Goal: Task Accomplishment & Management: Manage account settings

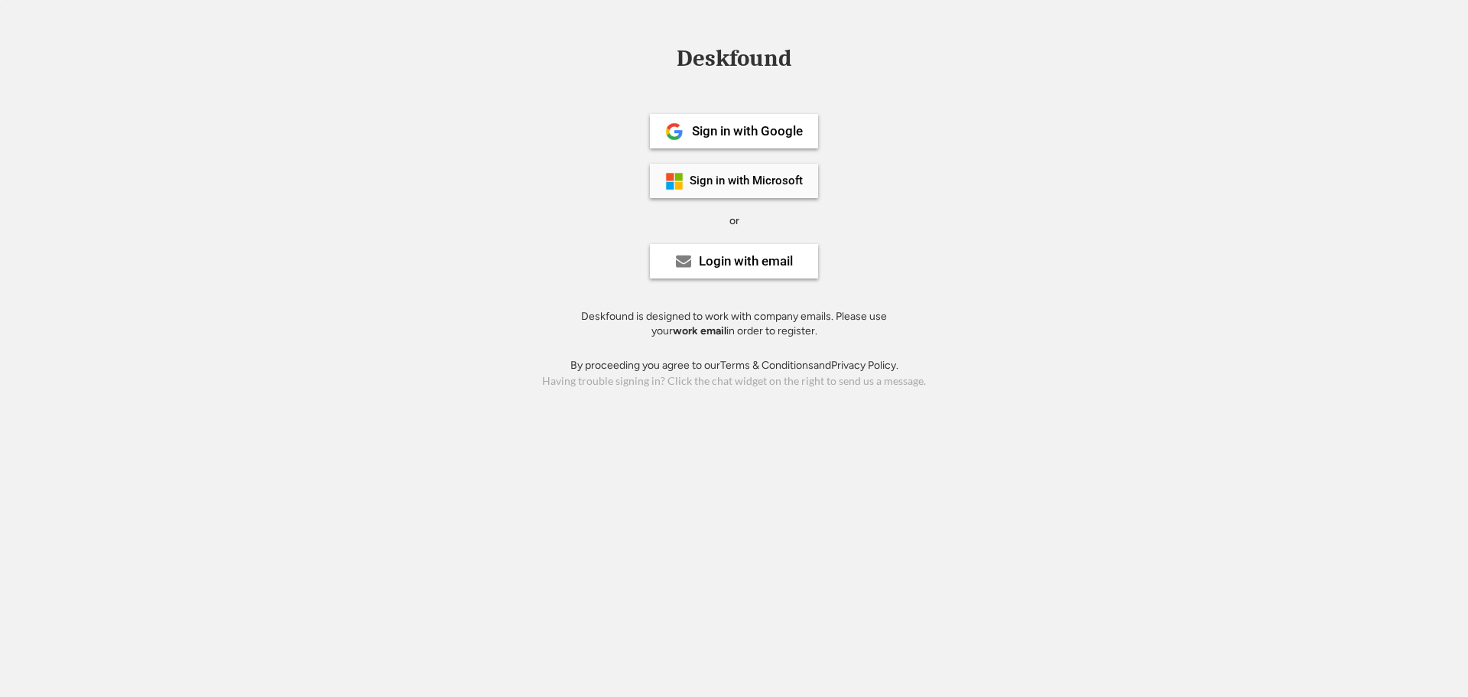
click at [783, 191] on div "Sign in with Microsoft" at bounding box center [734, 181] width 168 height 34
click at [750, 195] on div "Sign in with Microsoft" at bounding box center [734, 181] width 168 height 34
click at [720, 265] on div "Login with email" at bounding box center [746, 261] width 94 height 13
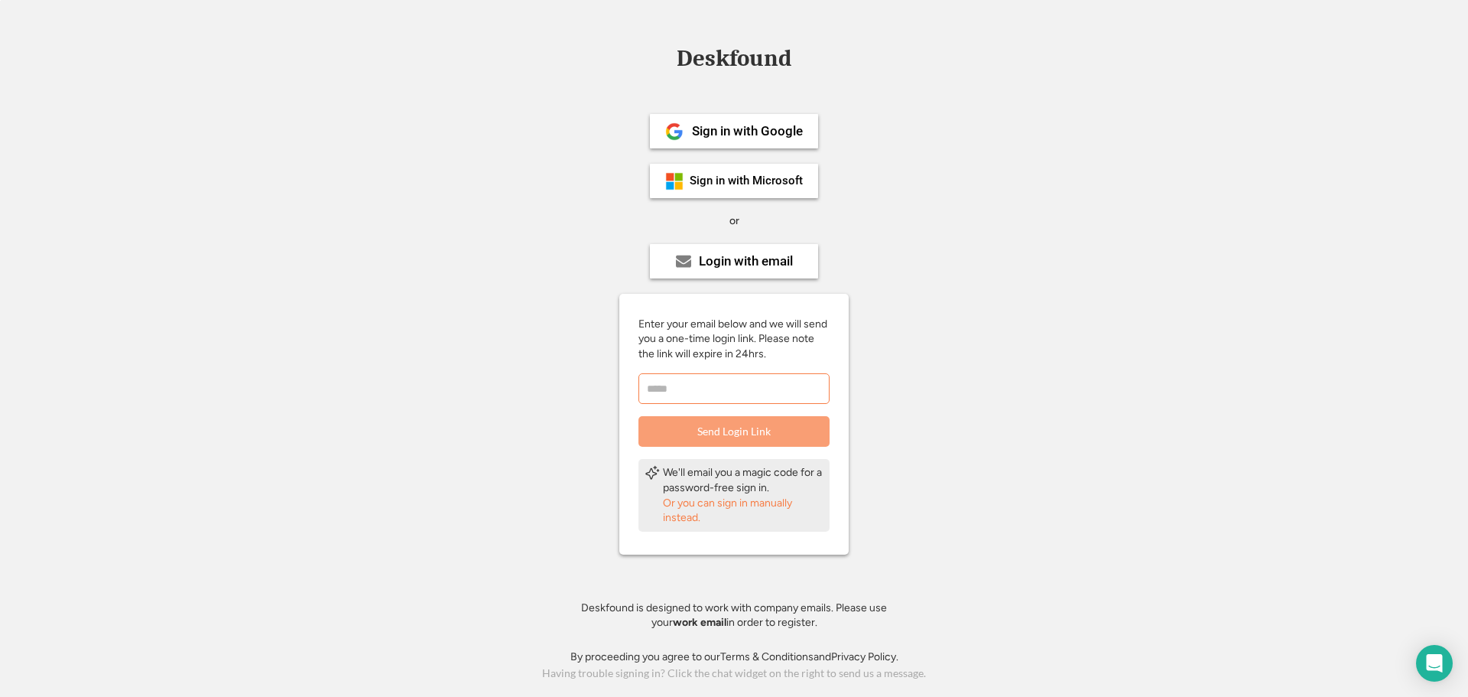
click at [710, 392] on input "email" at bounding box center [734, 388] width 191 height 31
type input "**********"
click at [756, 436] on button "Send Login Link" at bounding box center [734, 431] width 191 height 31
